Goal: Task Accomplishment & Management: Complete application form

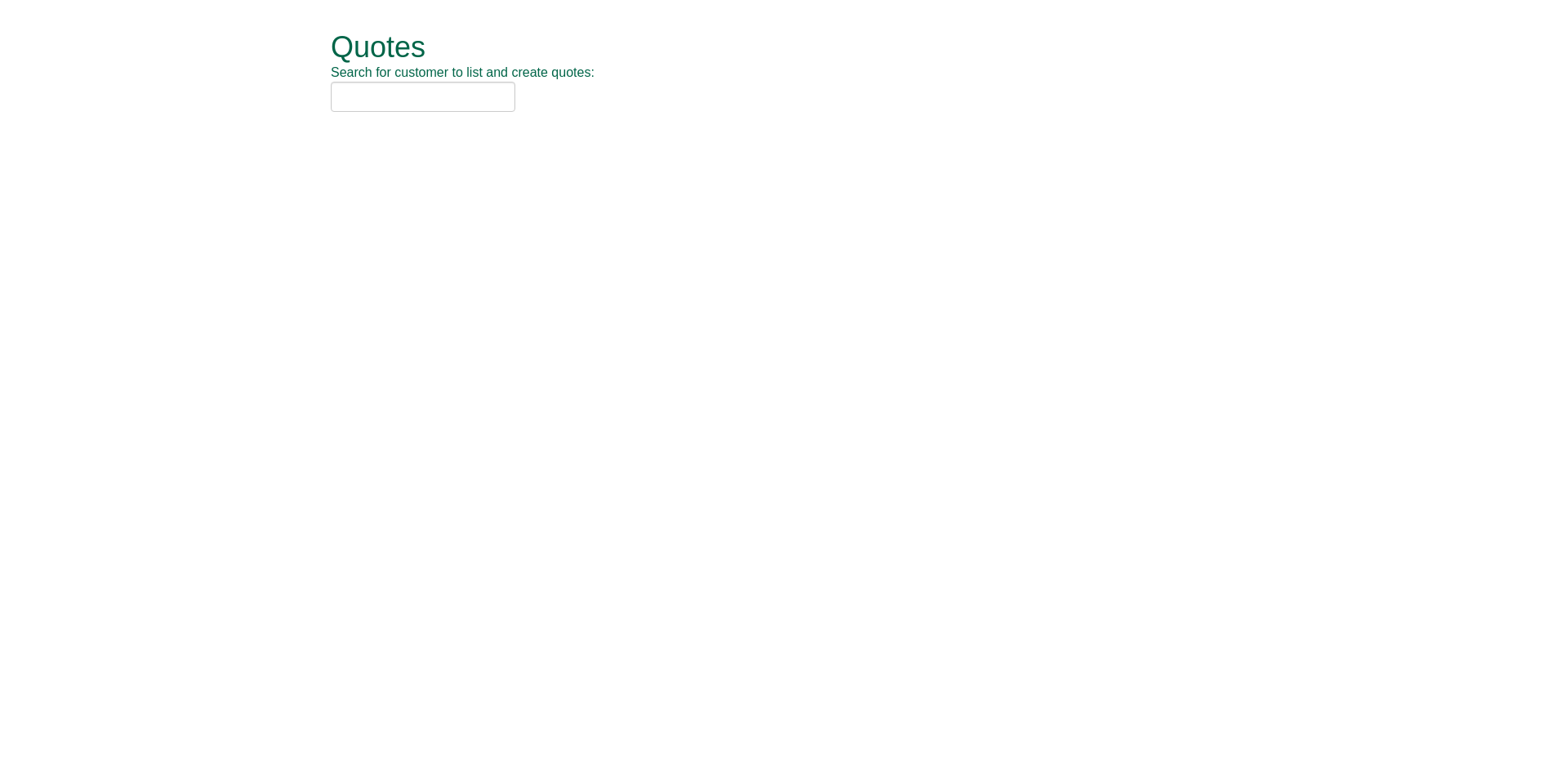
click at [386, 77] on span "Search for customer to list and create quotes:" at bounding box center [463, 73] width 264 height 14
click at [388, 85] on input "text" at bounding box center [422, 96] width 185 height 31
type input "t"
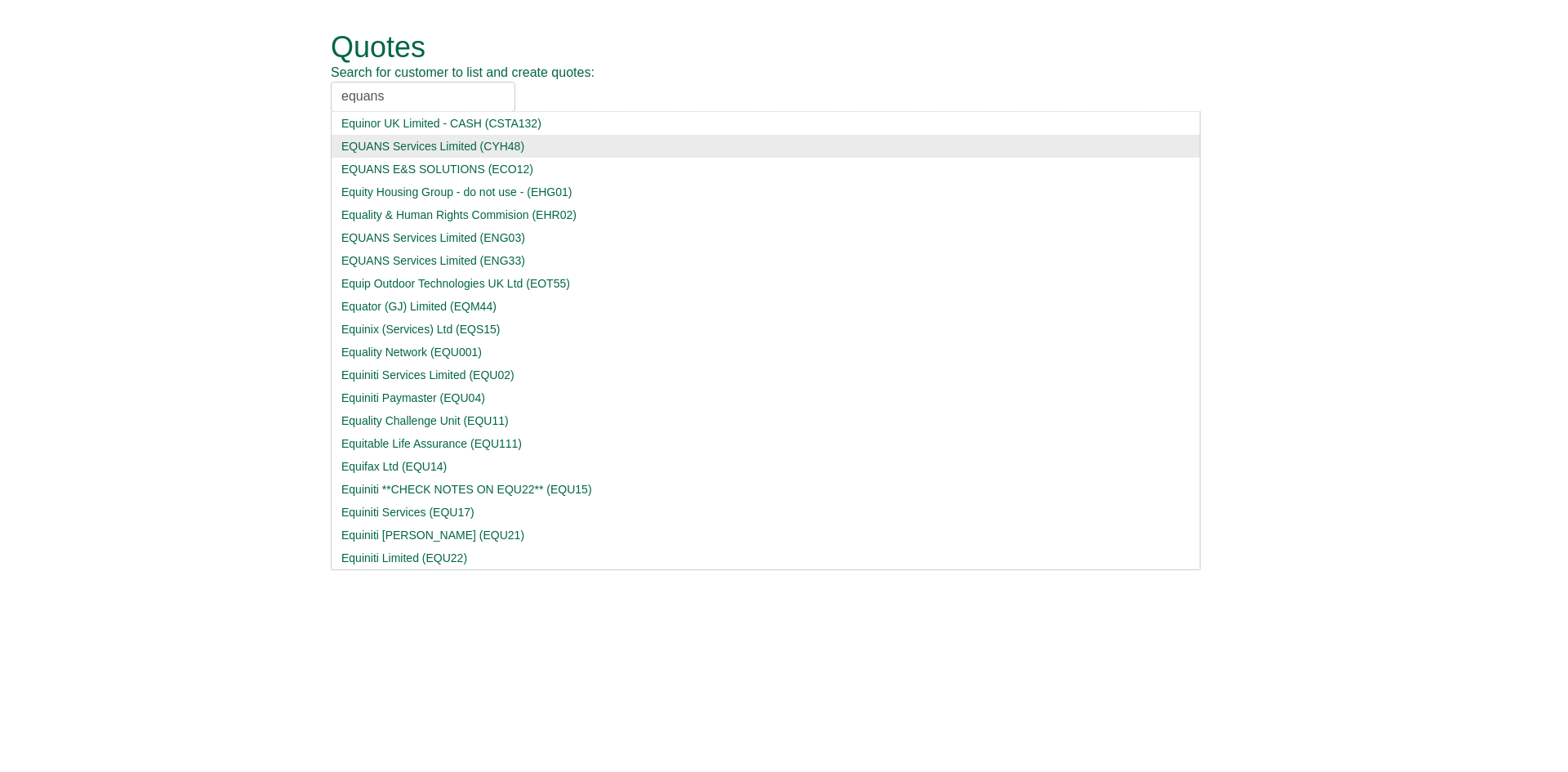
type input "equans"
click at [403, 137] on li "EQUANS Services Limited (CYH48)" at bounding box center [765, 146] width 870 height 23
click at [435, 104] on input "equans" at bounding box center [422, 96] width 185 height 31
click at [442, 142] on div "EQUANS Services Limited (CYH48)" at bounding box center [765, 146] width 848 height 17
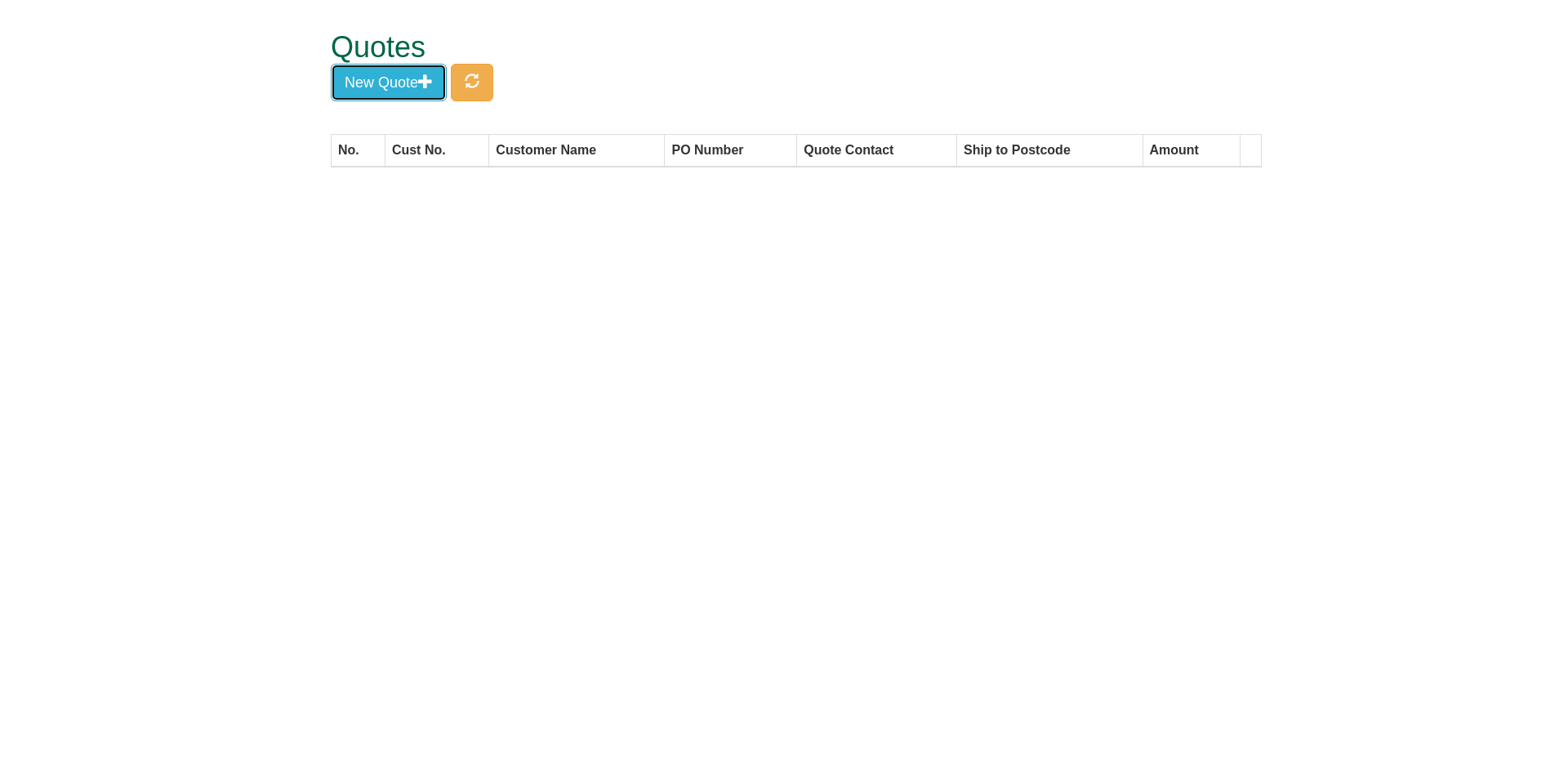
click at [396, 84] on button "New Quote" at bounding box center [388, 82] width 116 height 38
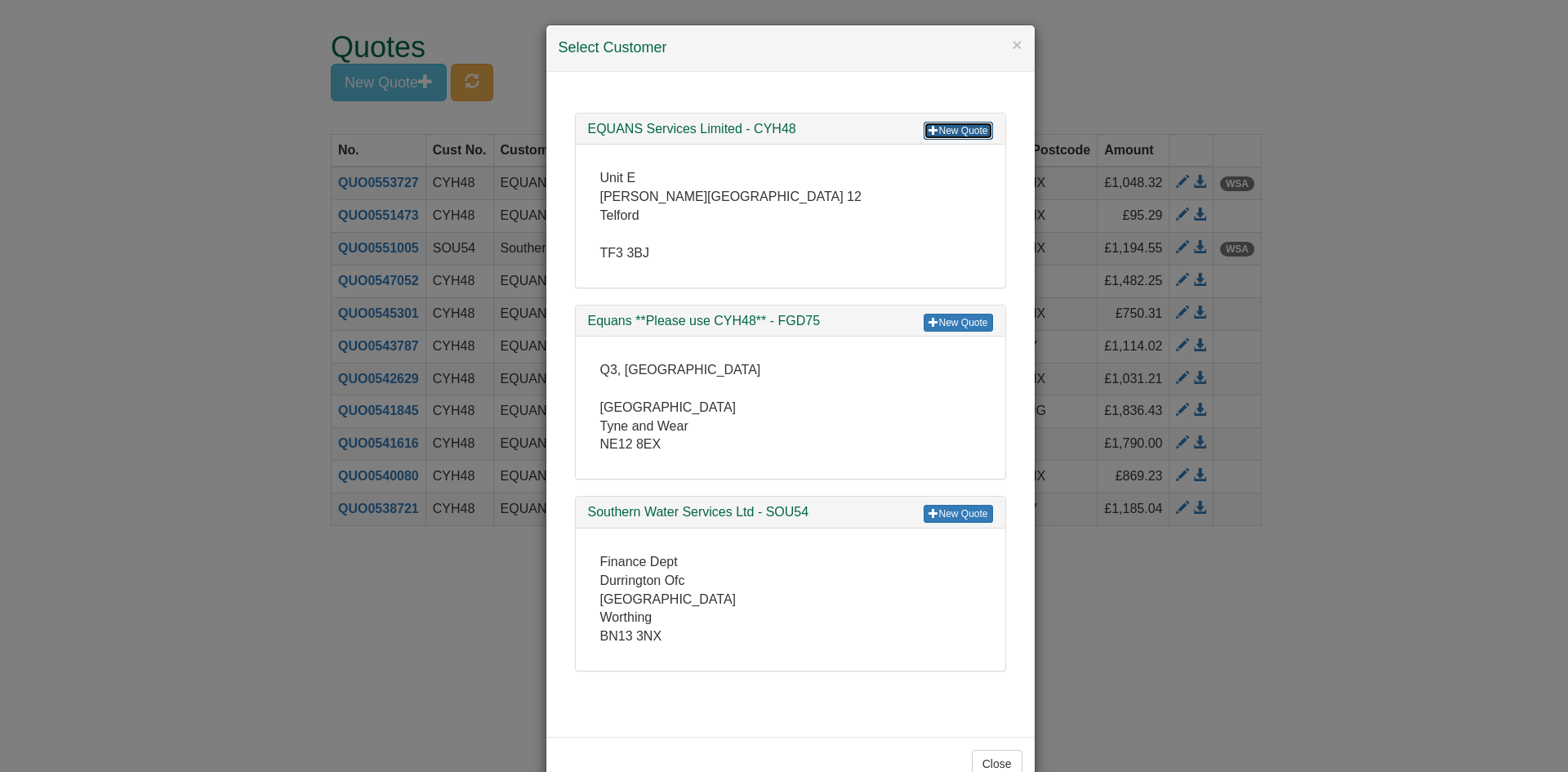
click at [937, 131] on link "New Quote" at bounding box center [958, 130] width 68 height 18
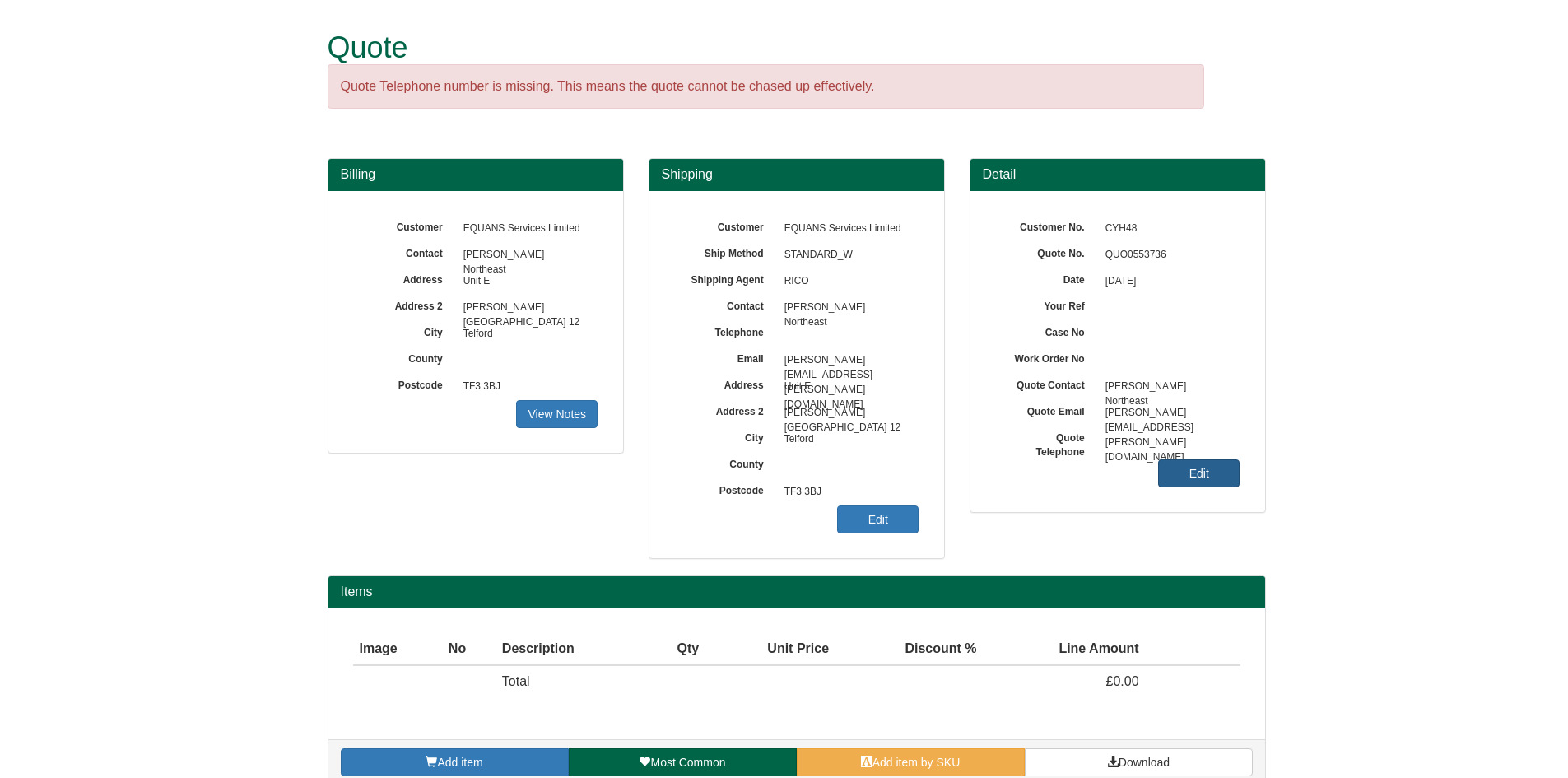
click at [1223, 482] on link "Edit" at bounding box center [1199, 473] width 81 height 28
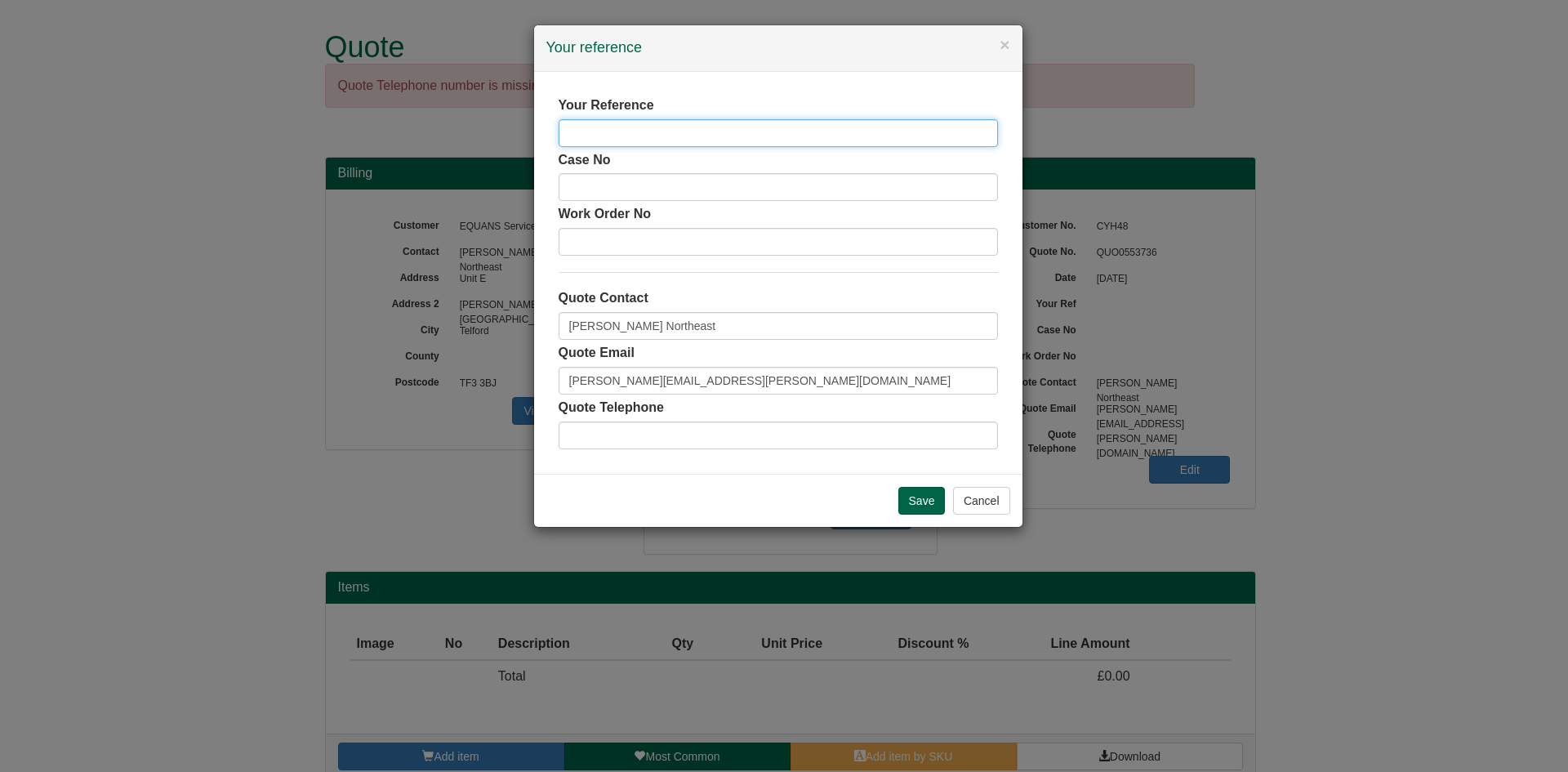
click at [672, 132] on input "text" at bounding box center [778, 133] width 440 height 28
type input "[PERSON_NAME]"
click at [925, 492] on input "Save" at bounding box center [922, 501] width 47 height 28
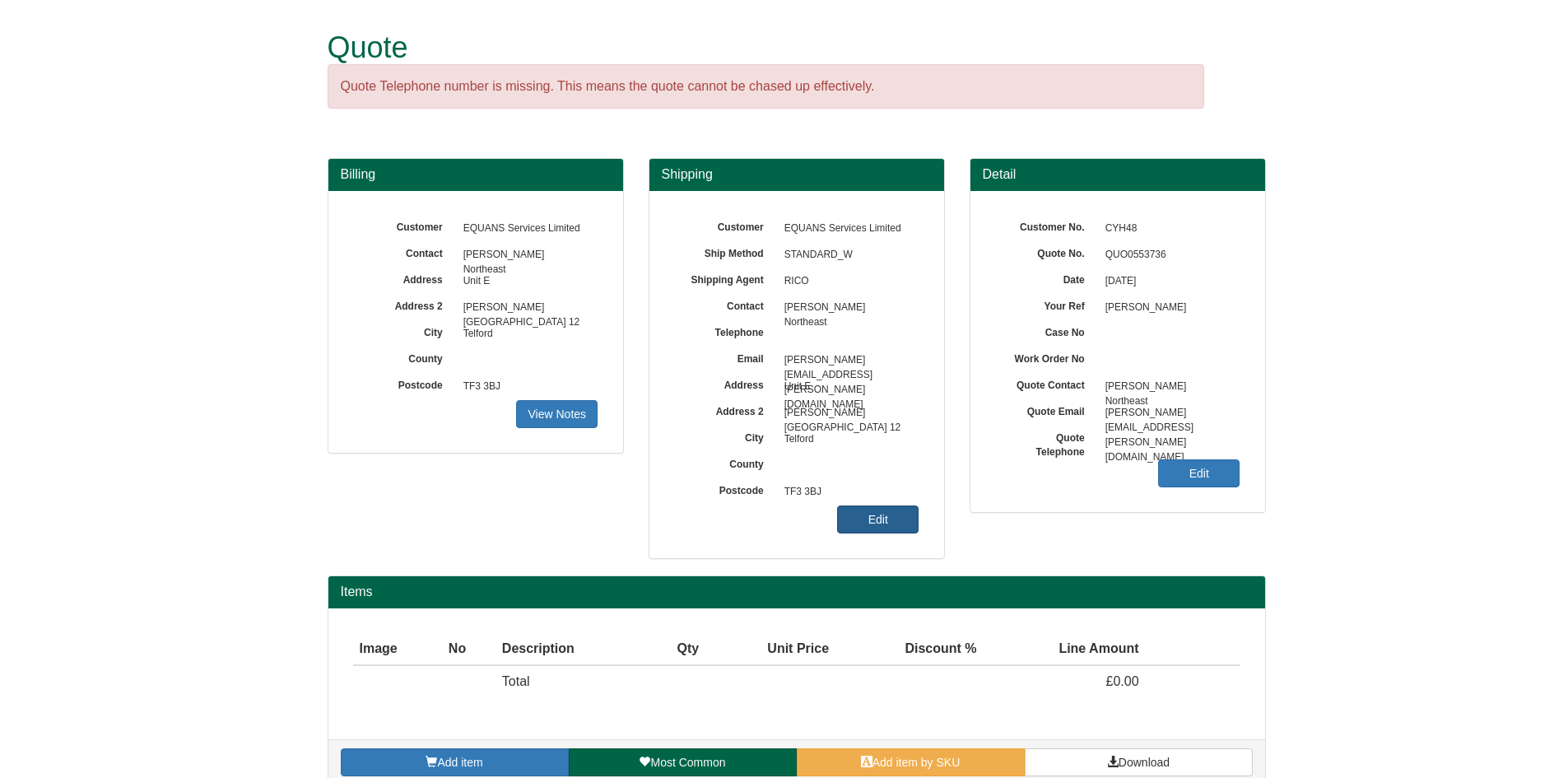
click at [896, 522] on link "Edit" at bounding box center [878, 519] width 81 height 28
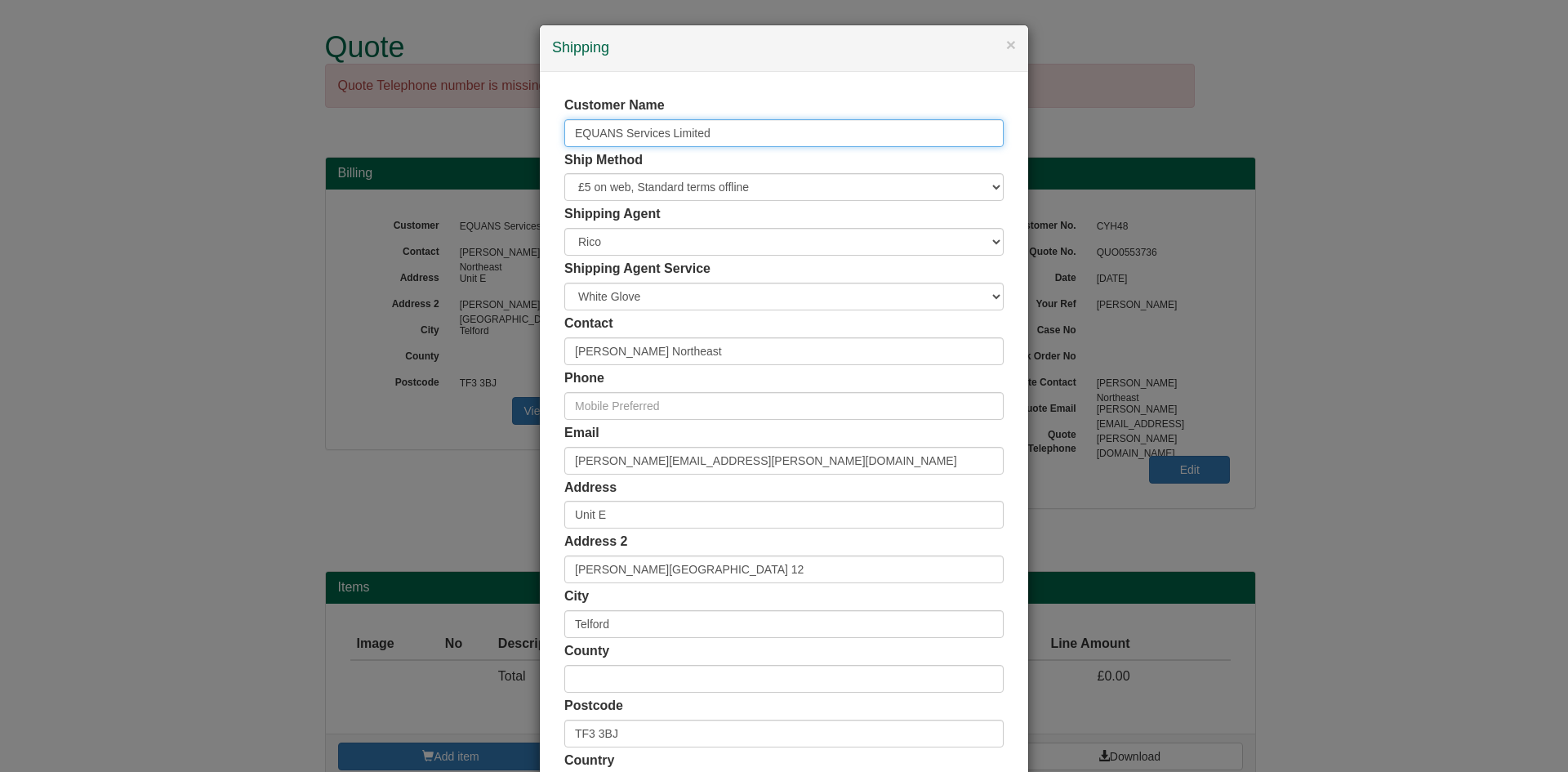
drag, startPoint x: 700, startPoint y: 120, endPoint x: 707, endPoint y: 147, distance: 27.9
click at [697, 133] on input "EQUANS Services Limited" at bounding box center [784, 133] width 440 height 28
drag, startPoint x: 747, startPoint y: 140, endPoint x: 419, endPoint y: 140, distance: 328.0
click at [419, 140] on div "× Shipping Customer Name EQUANS Services Limited Ship Method Free of Charge £5 …" at bounding box center [784, 386] width 1568 height 772
type input "[PERSON_NAME]"
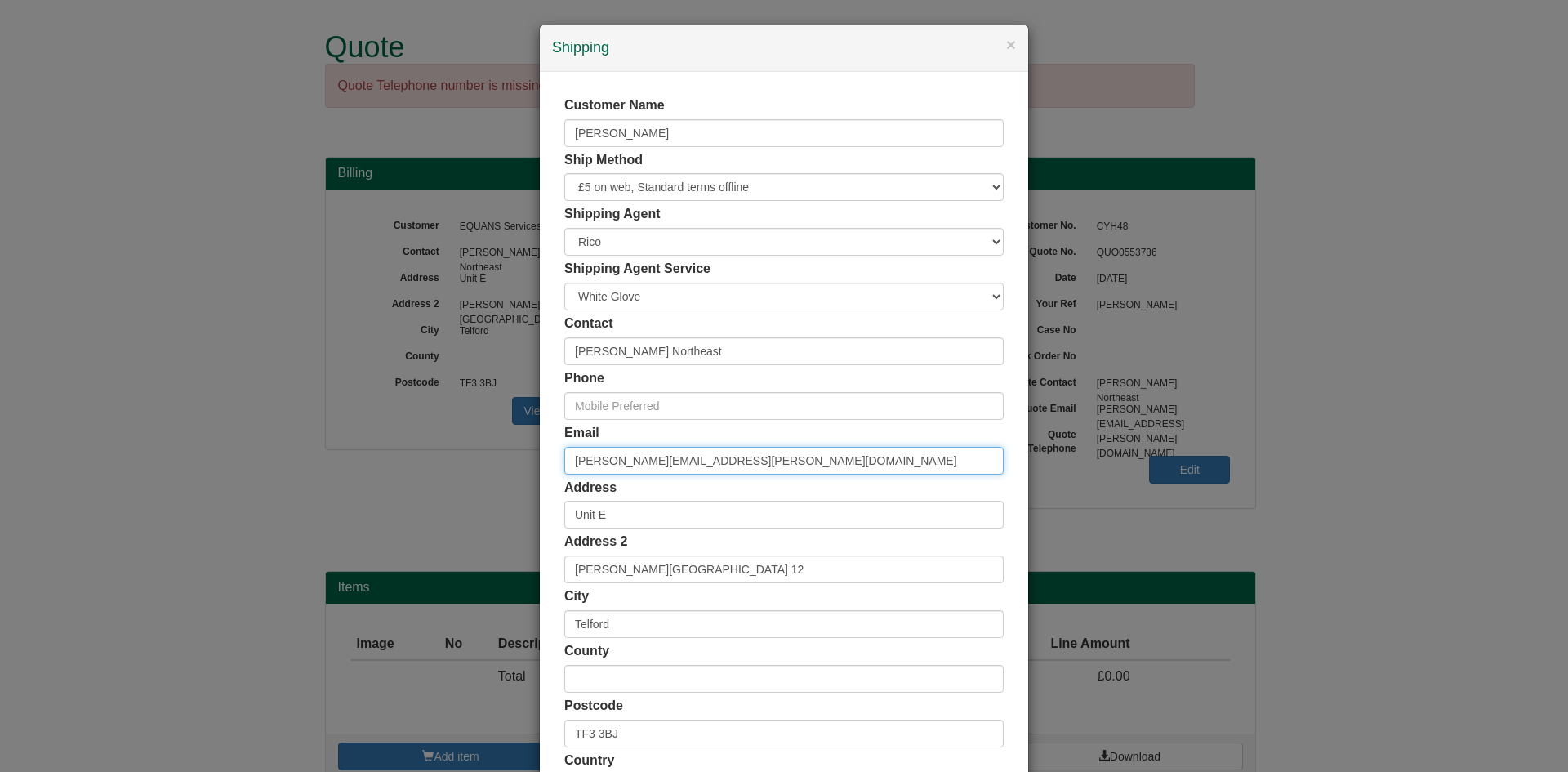
drag, startPoint x: 756, startPoint y: 470, endPoint x: 248, endPoint y: 433, distance: 509.3
click at [248, 433] on div "× Shipping Customer Name Anne Offord Ship Method Free of Charge £5 Flat Rate £7…" at bounding box center [784, 386] width 1568 height 772
paste input "Anne.Offord2@southernwater.co.uk"
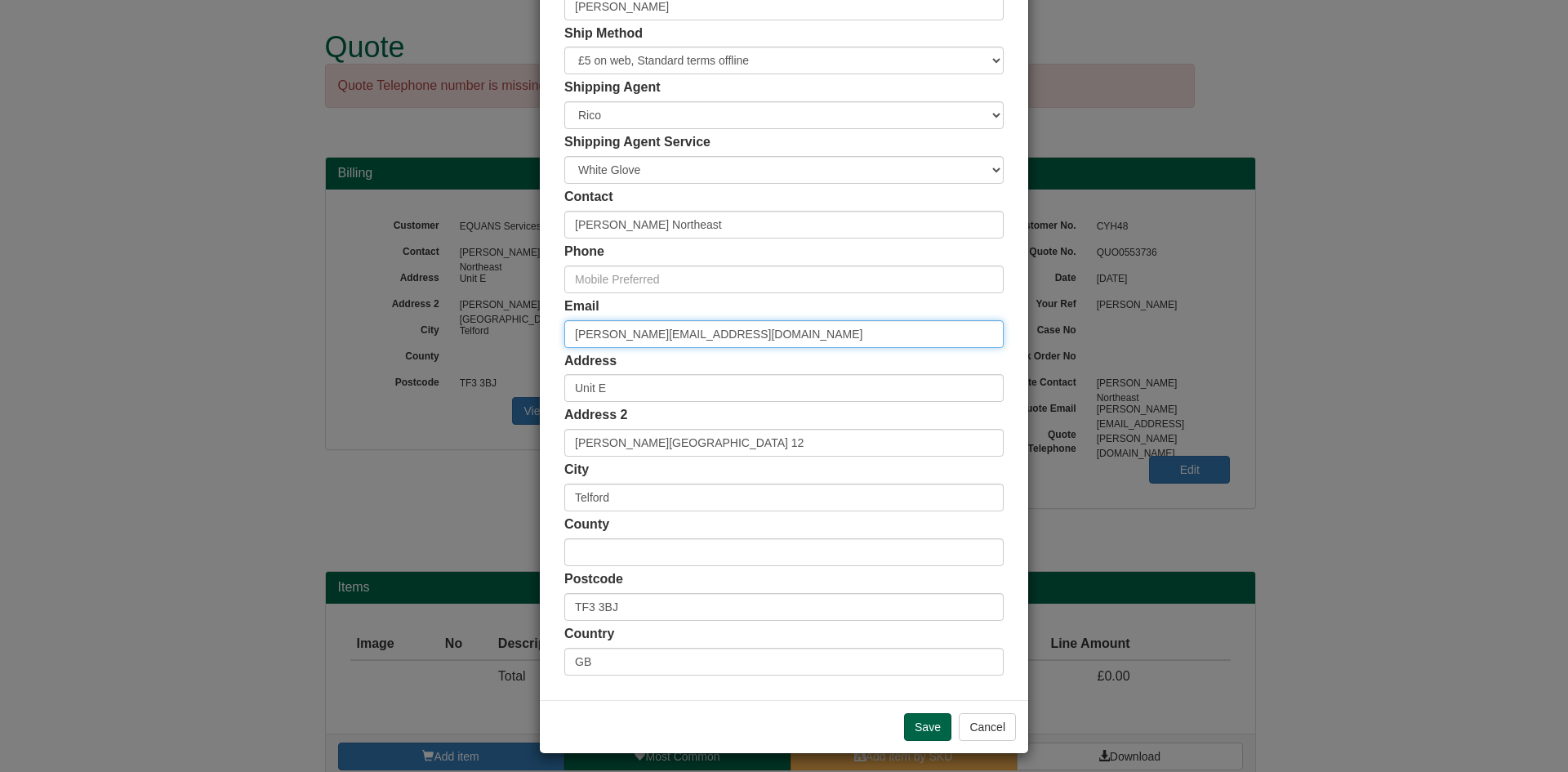
scroll to position [129, 0]
type input "Anne.Offord2@southernwater.co.uk"
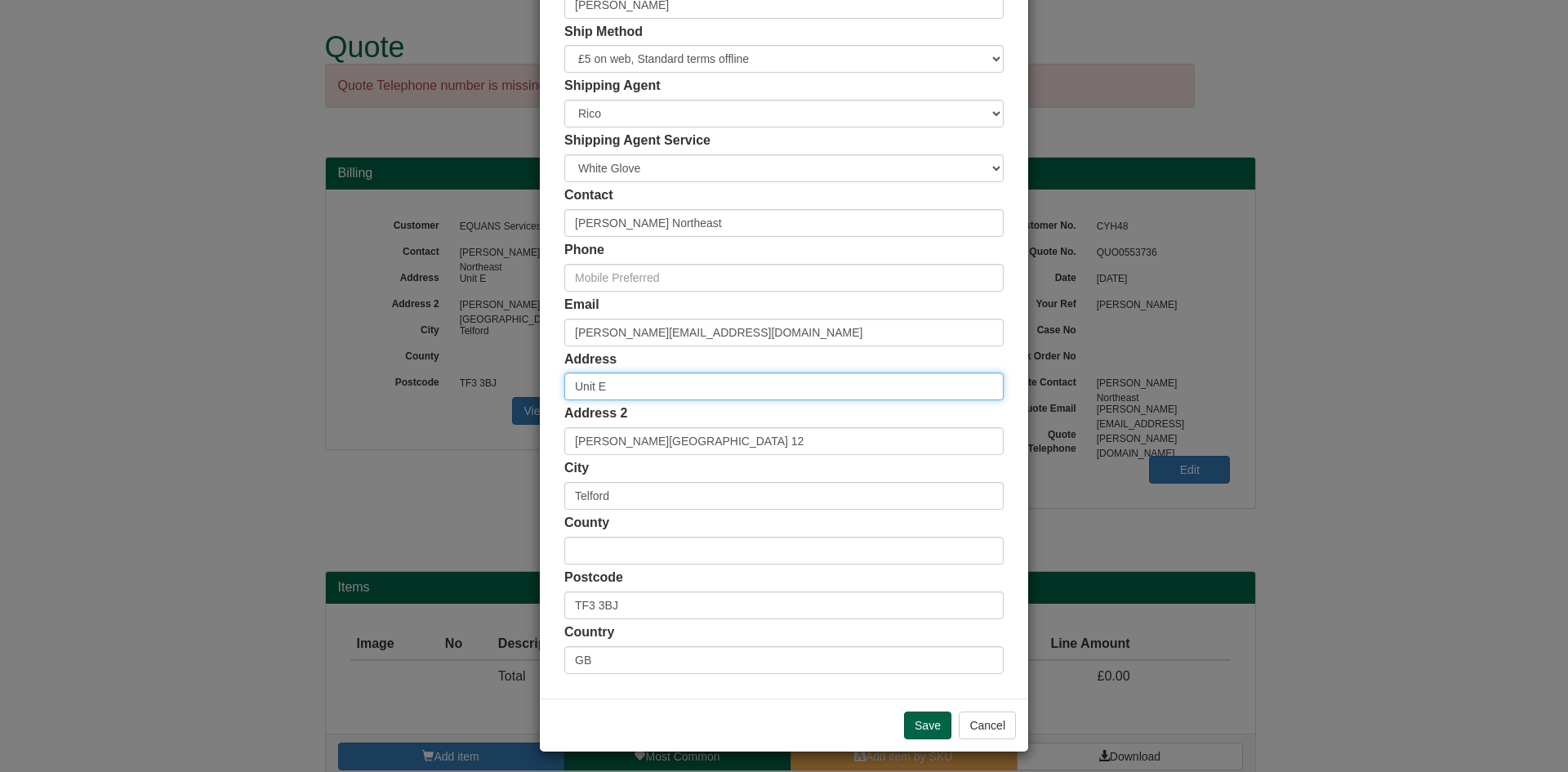
drag, startPoint x: 641, startPoint y: 390, endPoint x: 451, endPoint y: 390, distance: 190.0
click at [451, 390] on div "× Shipping Customer Name Anne Offord Ship Method Free of Charge £5 Flat Rate £7…" at bounding box center [784, 386] width 1568 height 772
click at [644, 387] on input "bn13 3nx" at bounding box center [784, 386] width 440 height 28
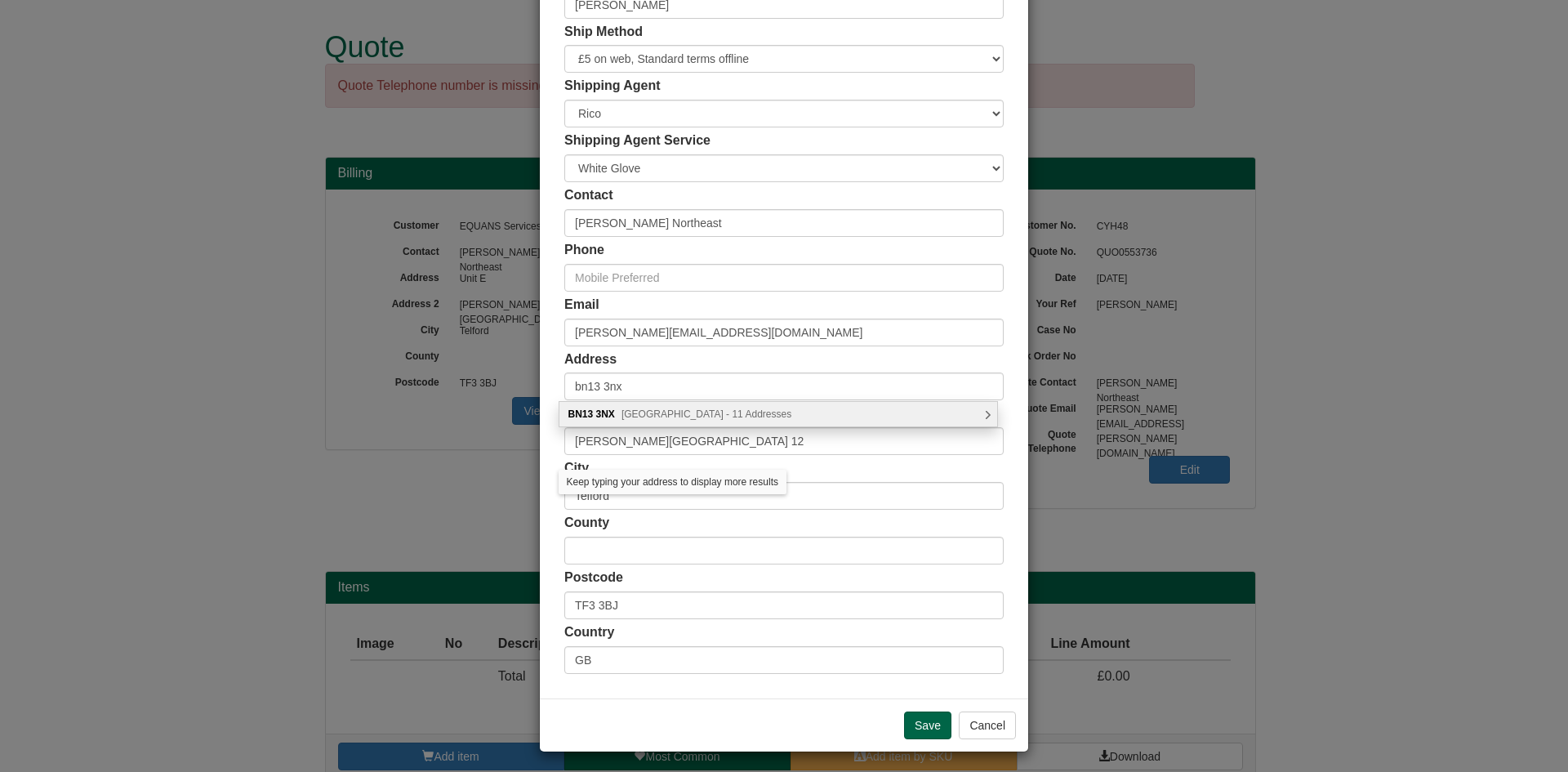
click at [977, 409] on div "BN13 3NX Yeoman Road, Worthing - 11 Addresses" at bounding box center [778, 414] width 438 height 24
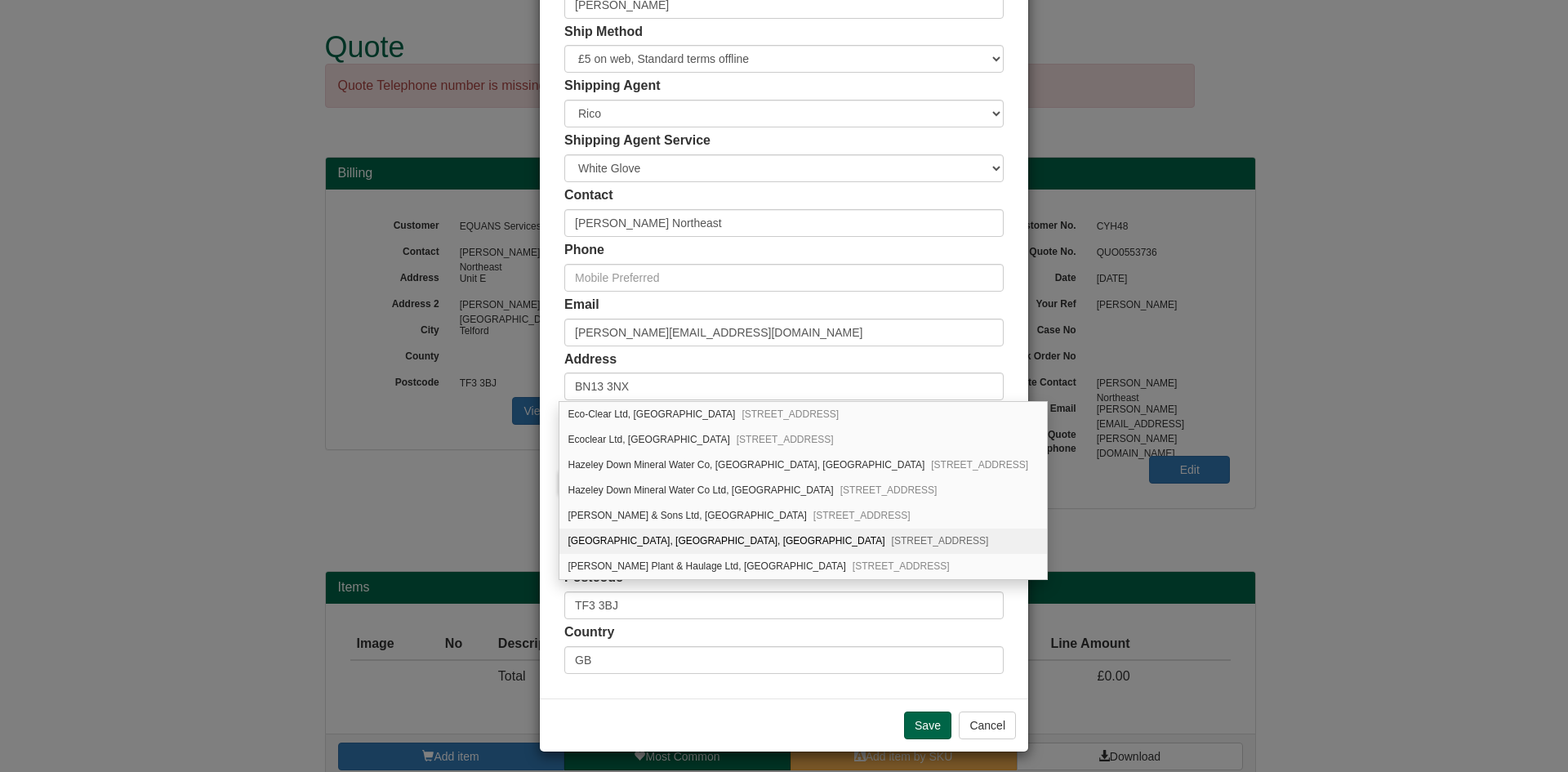
click at [672, 545] on div "Southern Water, Southern House, Yeoman Road Worthing, BN13 3NX" at bounding box center [804, 540] width 488 height 25
type input "Southern Water"
type input "Southern House, Yeoman Road"
type input "Worthing"
type input "West Sussex"
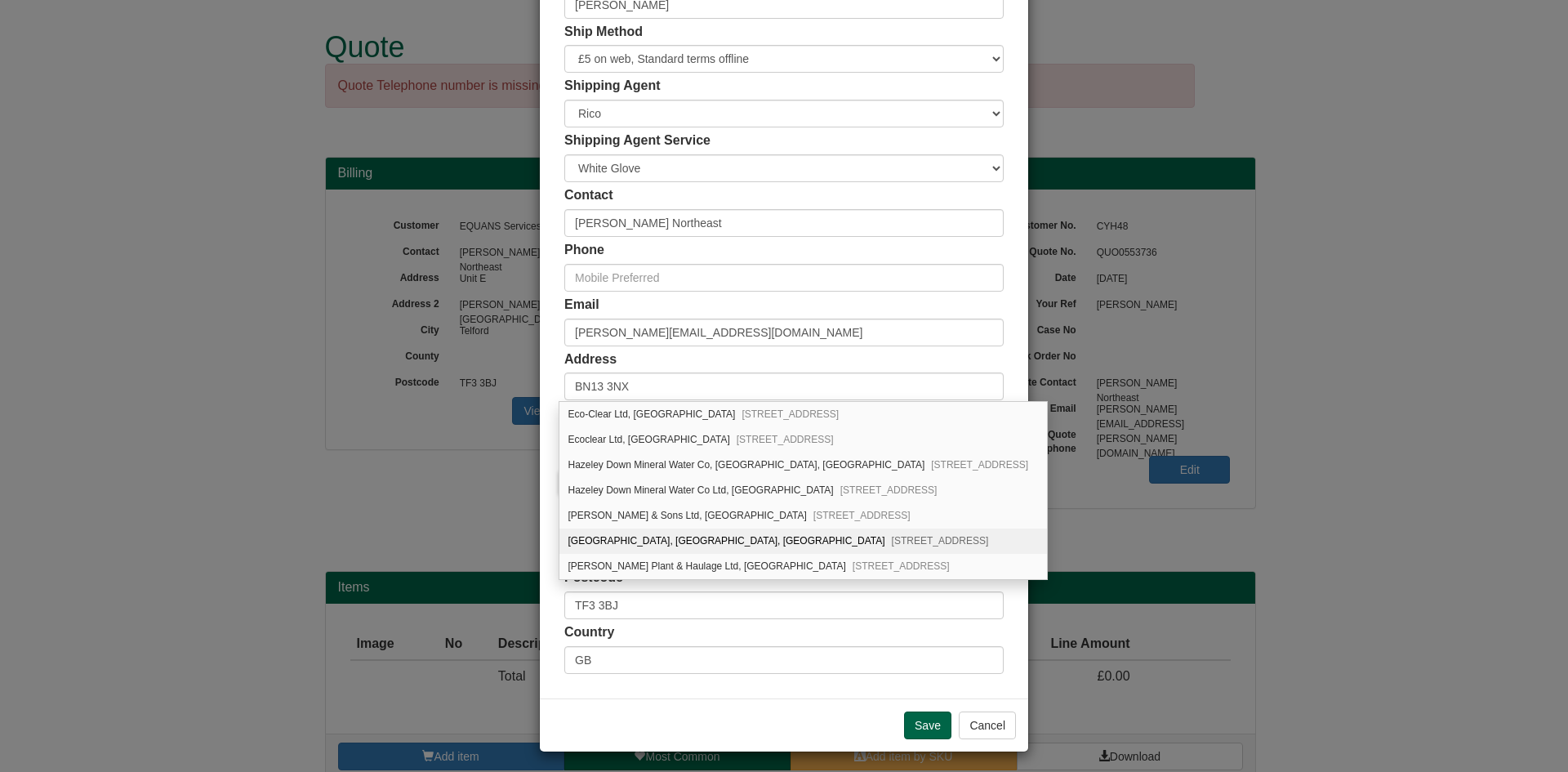
type input "BN13 3NX"
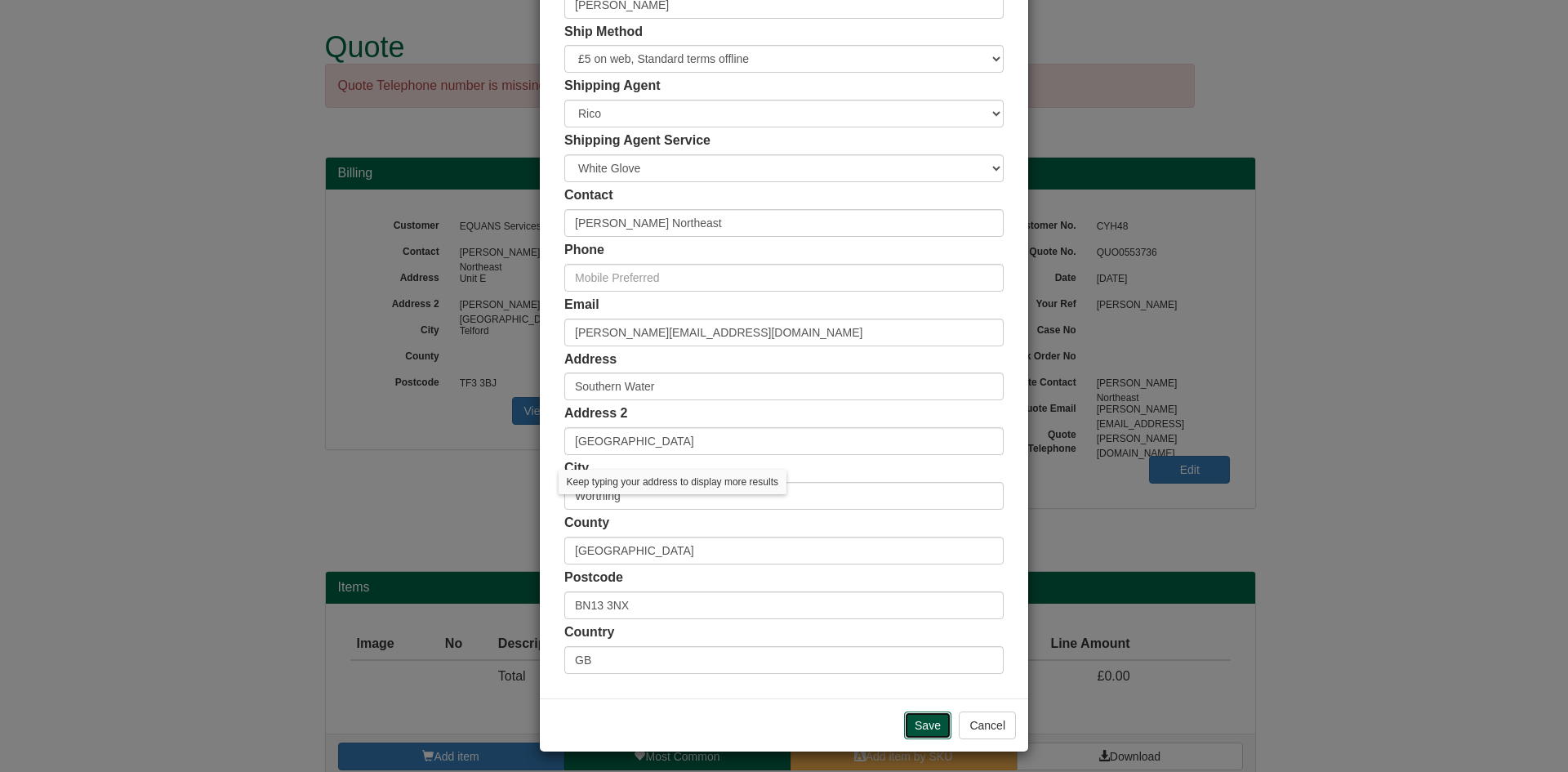
click at [917, 720] on input "Save" at bounding box center [928, 726] width 47 height 28
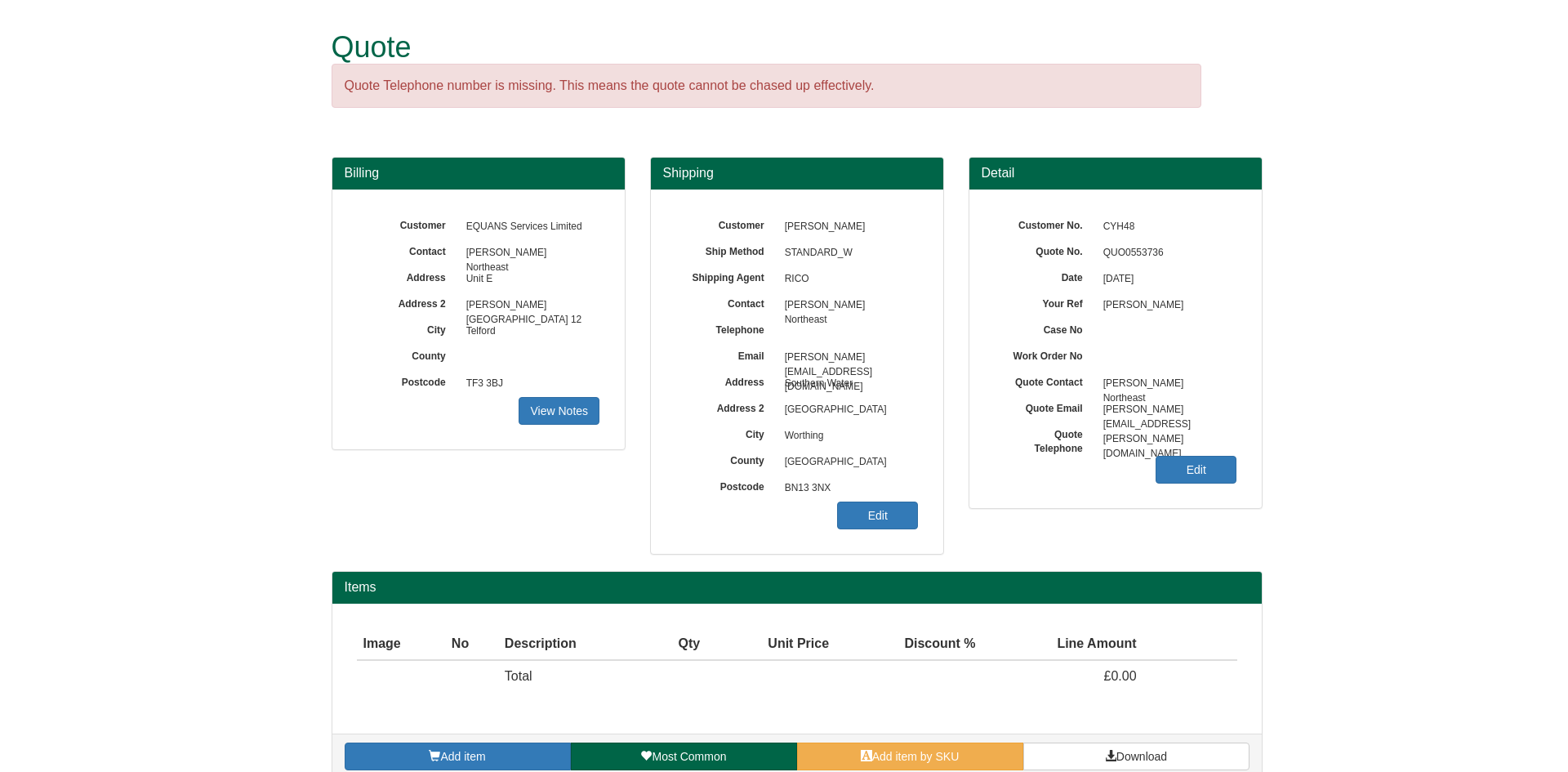
scroll to position [24, 0]
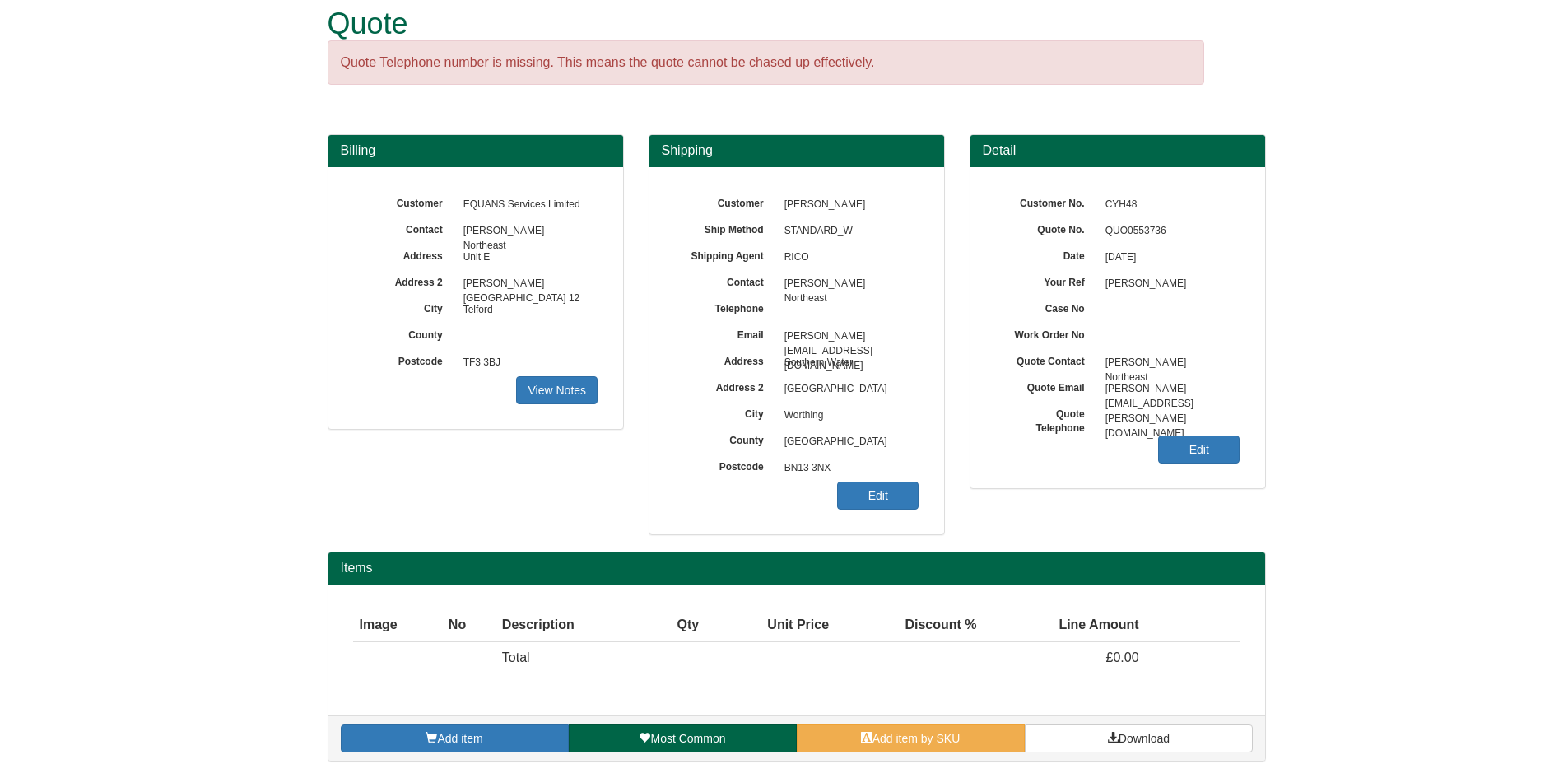
click at [474, 722] on div "Add item Most Common Add item by SKU Download" at bounding box center [797, 737] width 937 height 45
click at [457, 732] on span "Add item" at bounding box center [459, 737] width 45 height 13
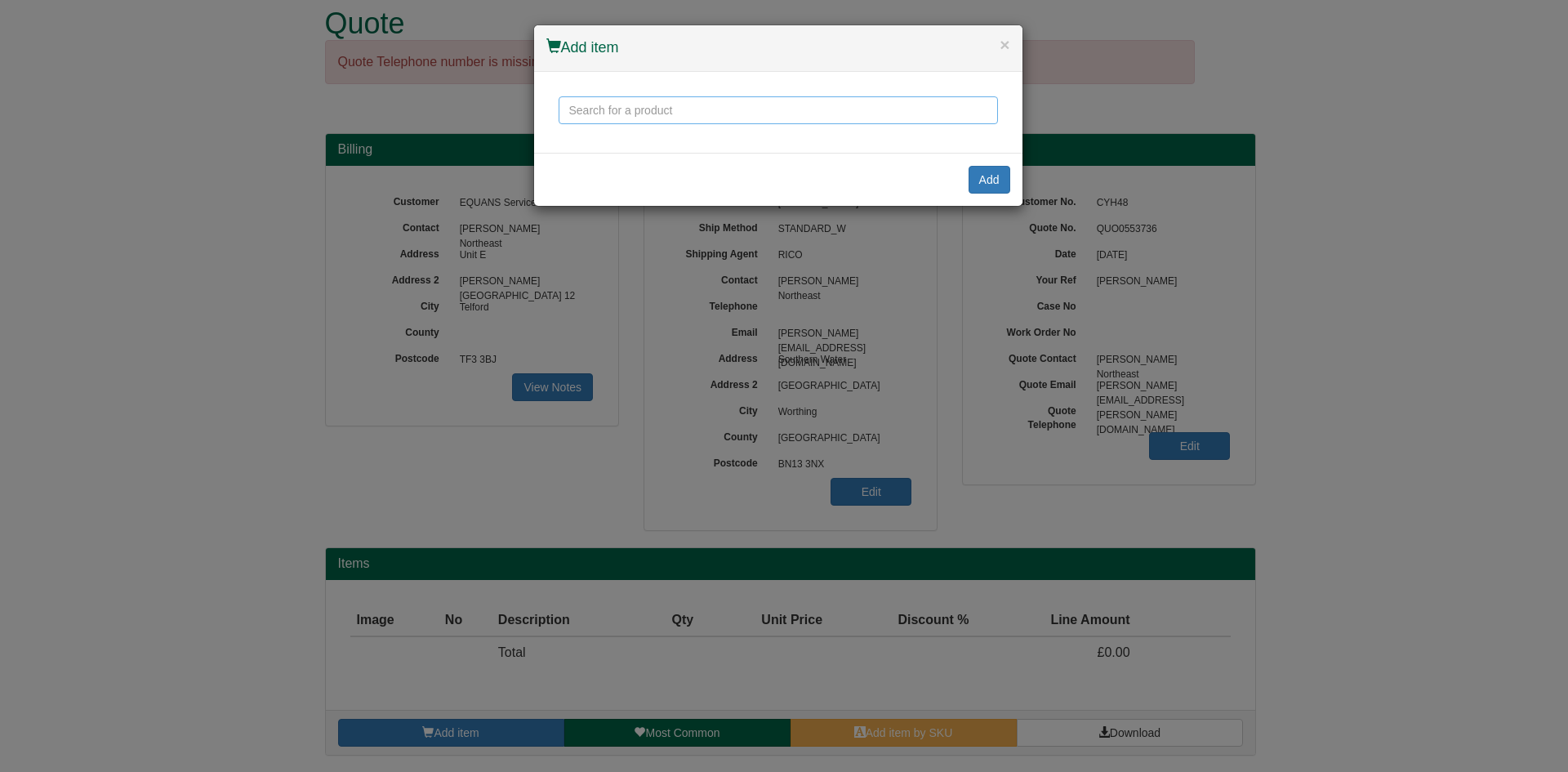
click at [590, 114] on input "text" at bounding box center [778, 110] width 440 height 28
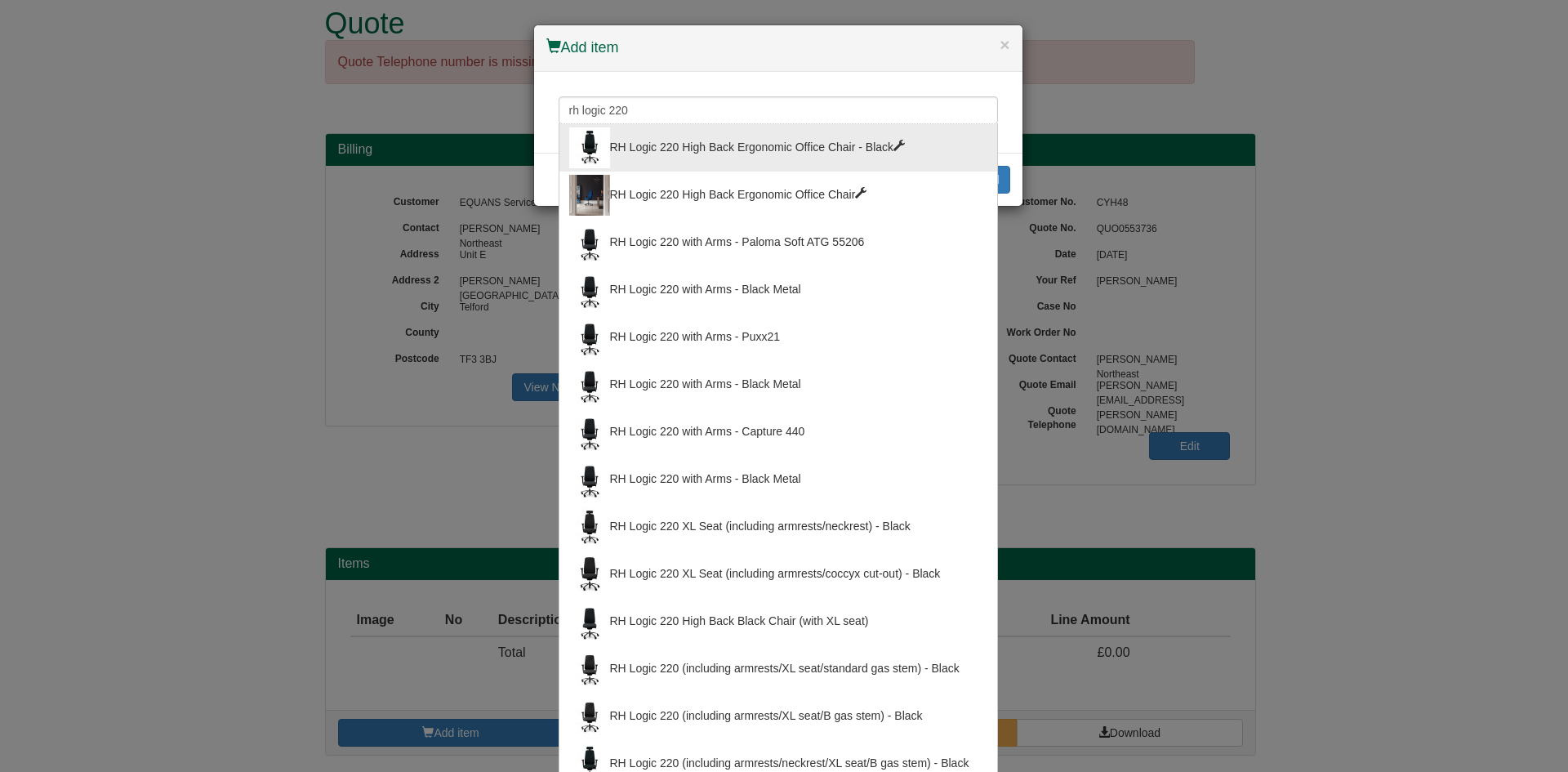
click at [792, 159] on div "RH Logic 220 High Back Ergonomic Office Chair - Black" at bounding box center [778, 148] width 418 height 41
type input "RH Logic 220 High Back Ergonomic Office Chair - Black"
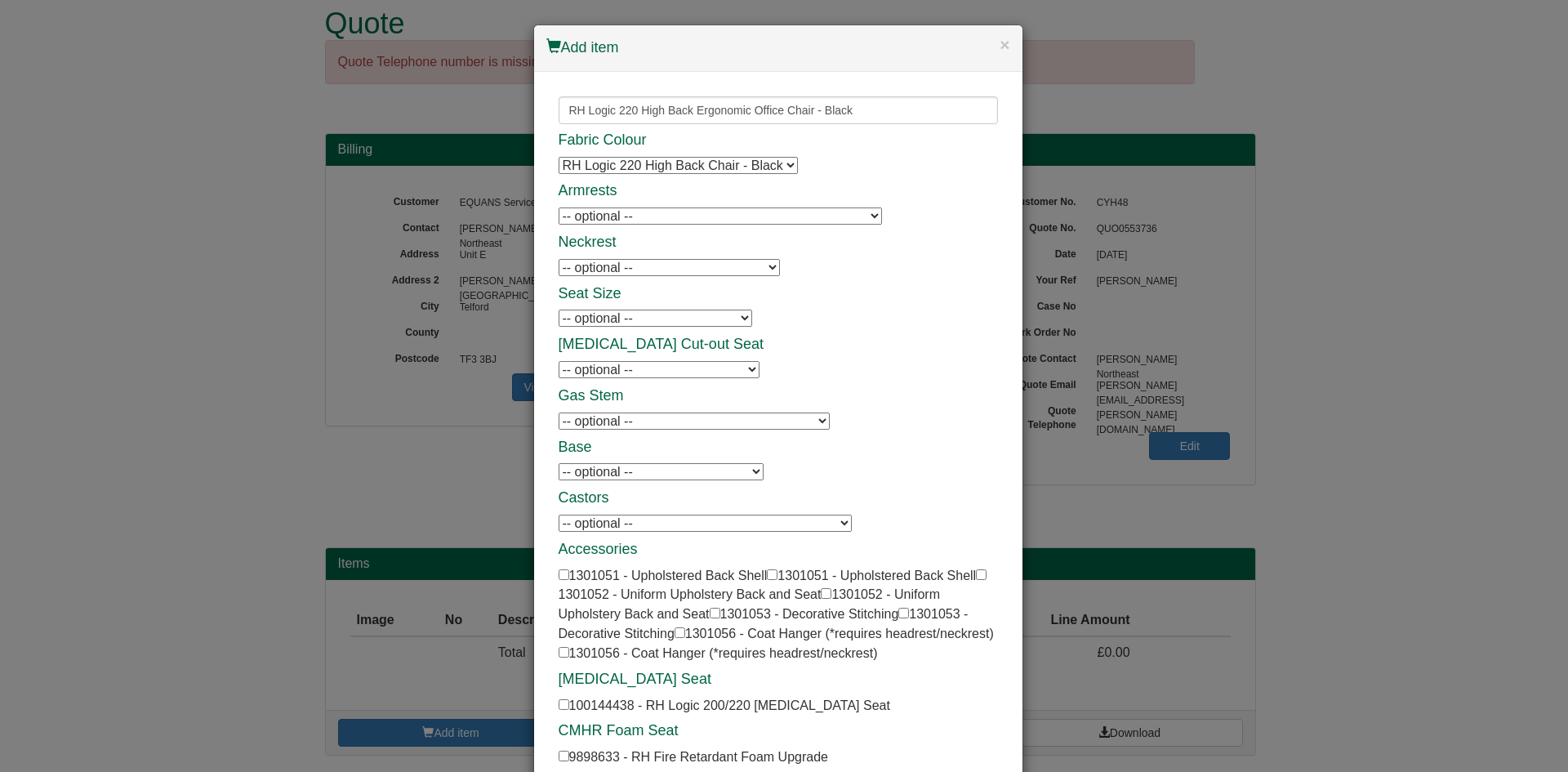
click at [660, 204] on div "Fabric Colour RH Logic 220 High Back Chair - Black RH Logic 220 High Back Chair…" at bounding box center [778, 449] width 440 height 635
click at [634, 222] on select "-- optional -- 8L Armrests - Black - Black Frame 8L Armrests - Black - Black Fr…" at bounding box center [721, 216] width 324 height 17
select select "1301054"
click at [559, 207] on select "-- optional -- 8L Armrests - Black - Black Frame 8L Armrests - Black - Black Fr…" at bounding box center [721, 216] width 324 height 17
drag, startPoint x: 625, startPoint y: 263, endPoint x: 630, endPoint y: 272, distance: 10.3
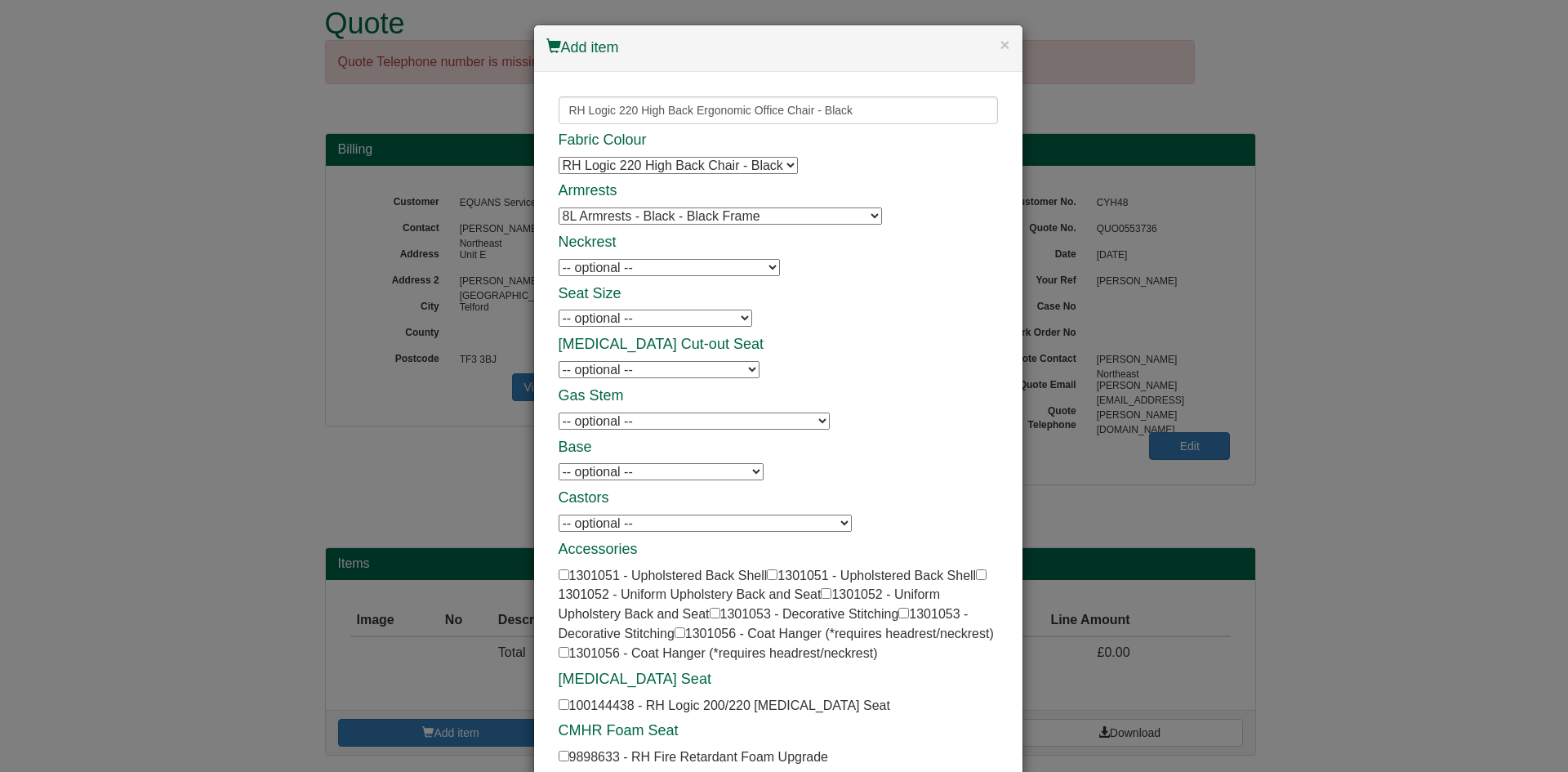
click at [625, 263] on select "-- optional -- RH Logic 200/220 Neckrest - Black RH Logic 200/220 Neckrest - Bl…" at bounding box center [669, 268] width 221 height 17
select select "1301046"
click at [559, 259] on select "-- optional -- RH Logic 200/220 Neckrest - Black RH Logic 200/220 Neckrest - Bl…" at bounding box center [669, 268] width 221 height 17
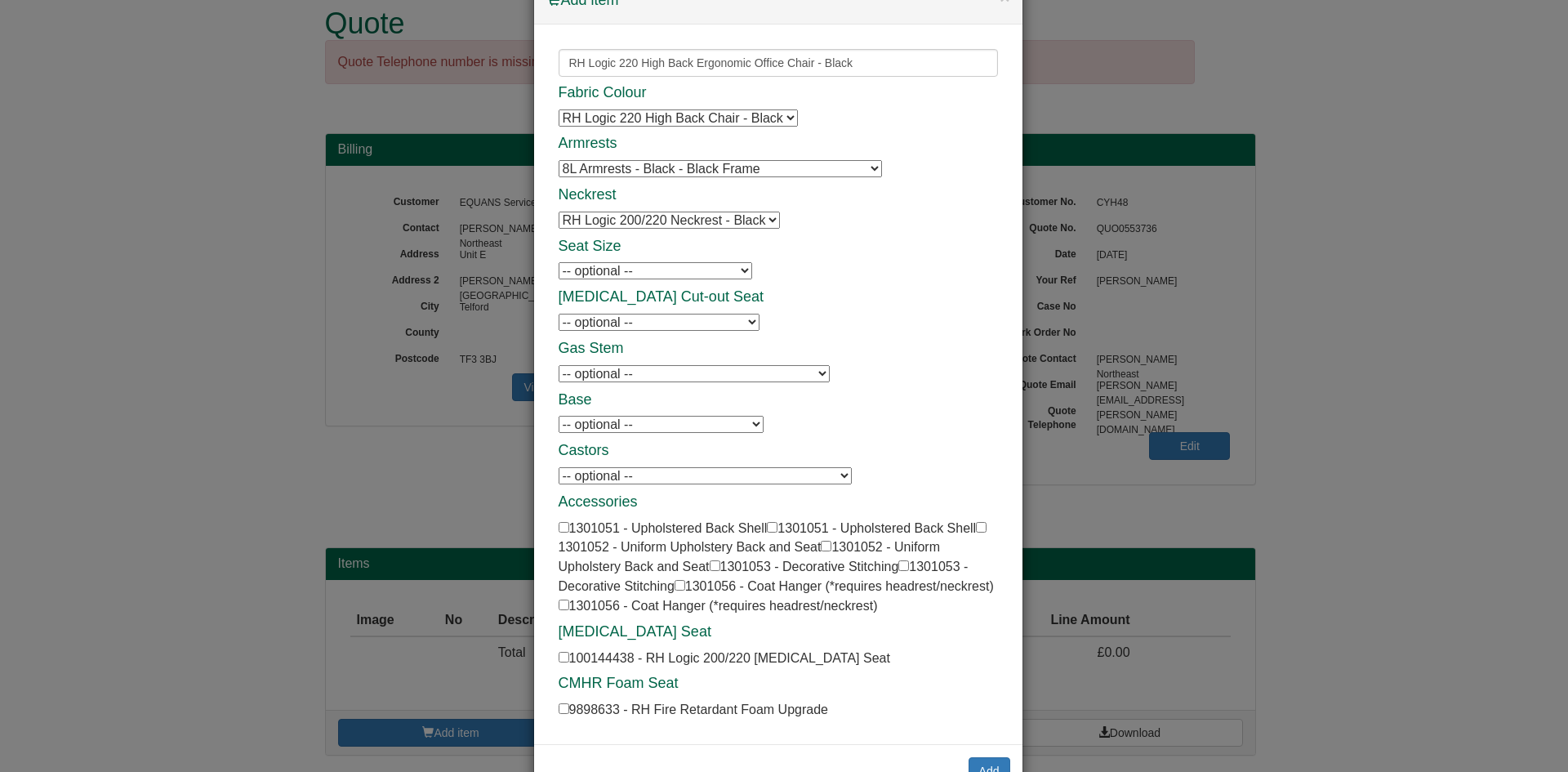
scroll to position [98, 0]
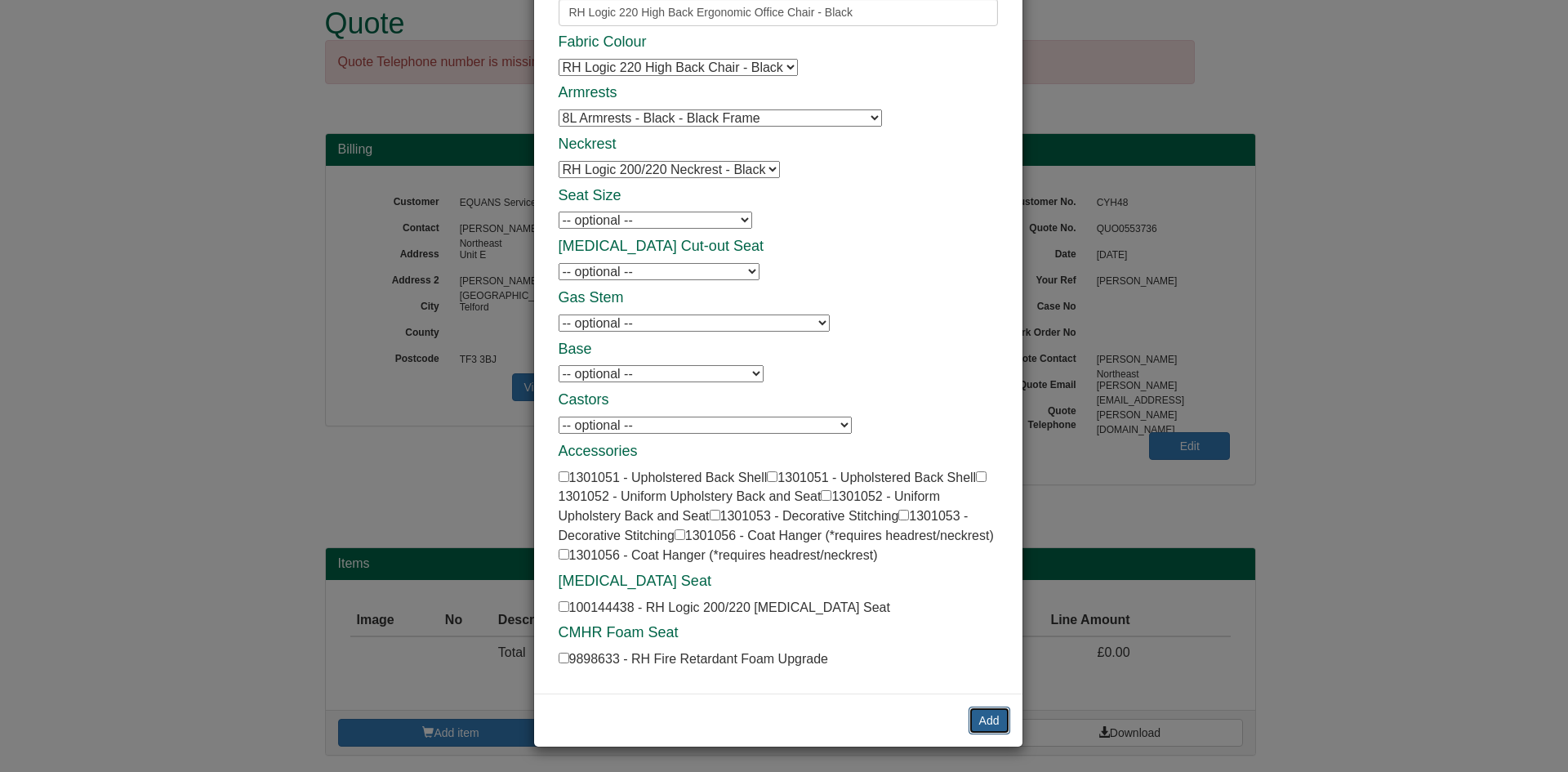
click at [973, 727] on button "Add" at bounding box center [990, 720] width 42 height 28
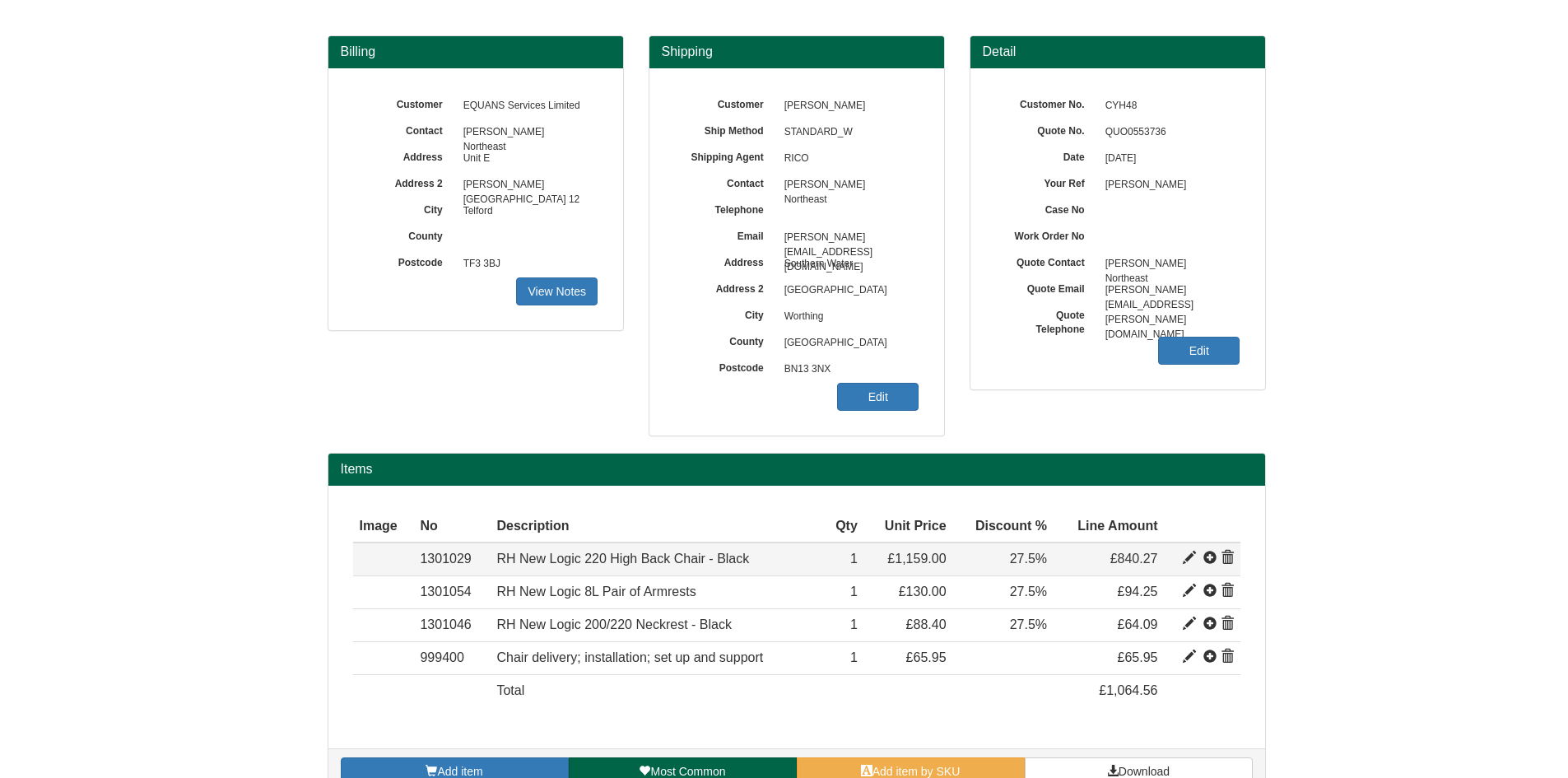
scroll to position [156, 0]
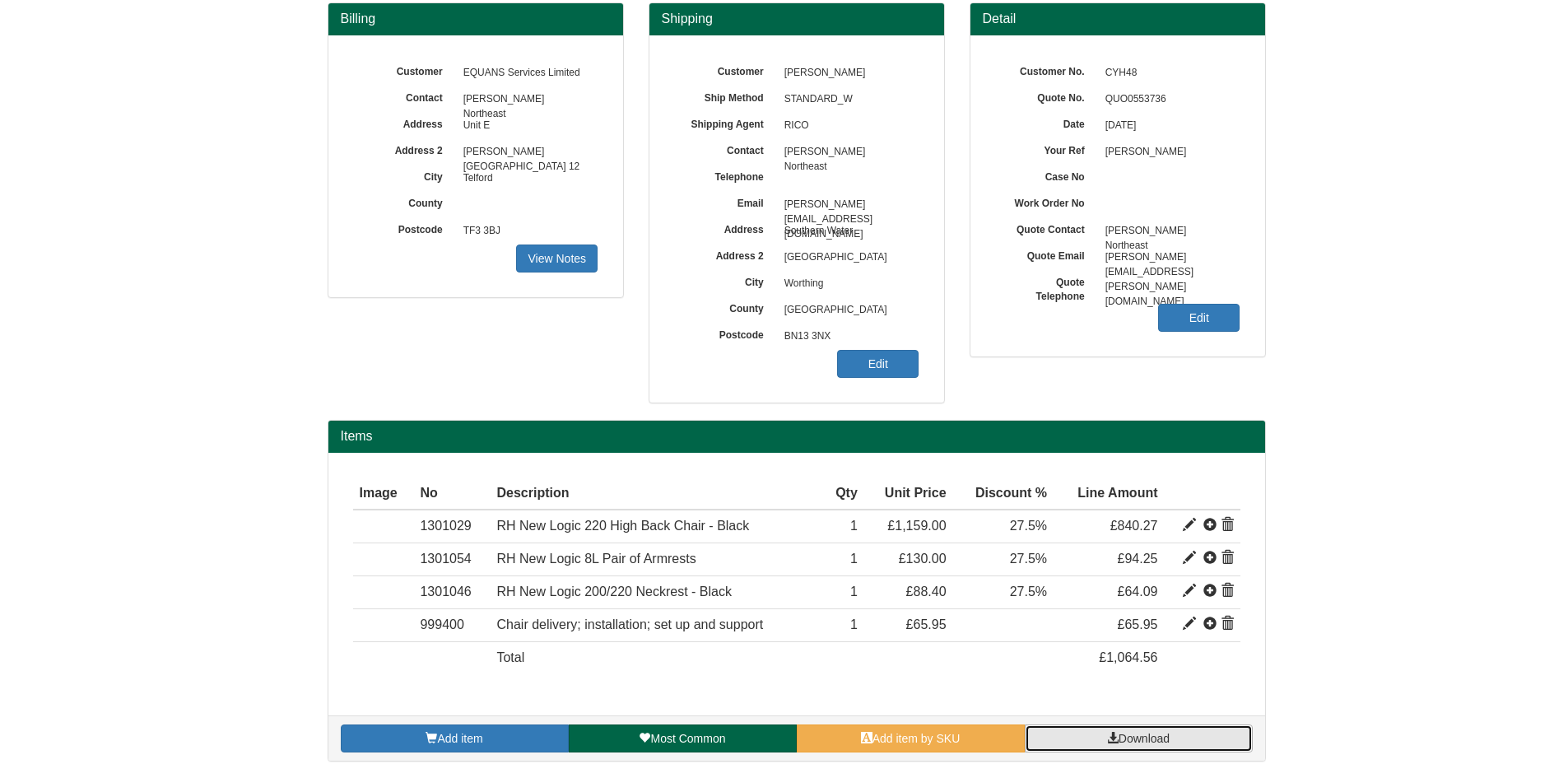
click at [1113, 744] on link "Download" at bounding box center [1139, 738] width 228 height 28
